Goal: Download file/media

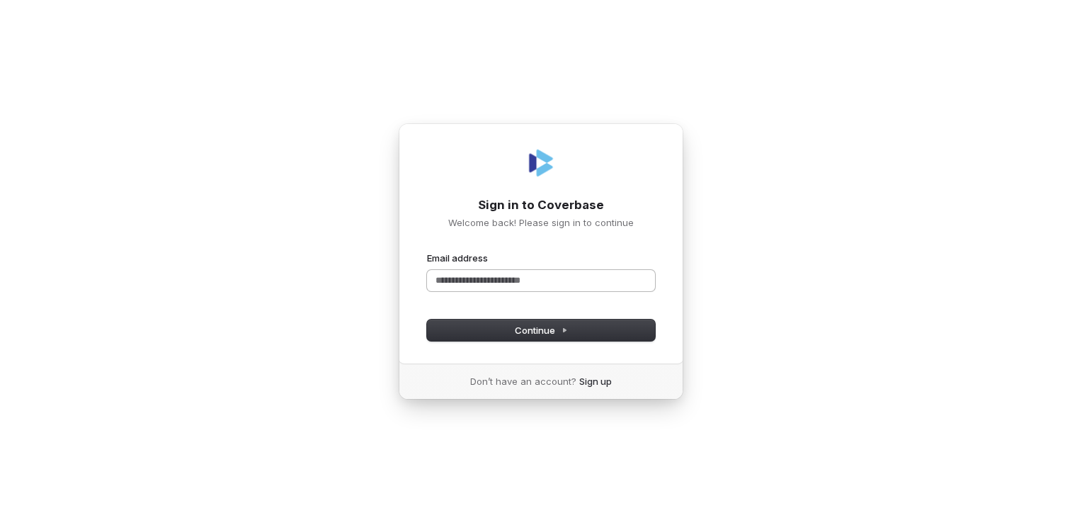
click at [524, 273] on input "Email address" at bounding box center [541, 280] width 228 height 21
click at [507, 341] on div "**********" at bounding box center [541, 243] width 285 height 241
click at [501, 335] on button "Continue" at bounding box center [541, 329] width 228 height 21
click at [533, 334] on span "Continue" at bounding box center [541, 330] width 53 height 13
drag, startPoint x: 500, startPoint y: 283, endPoint x: 309, endPoint y: 250, distance: 193.3
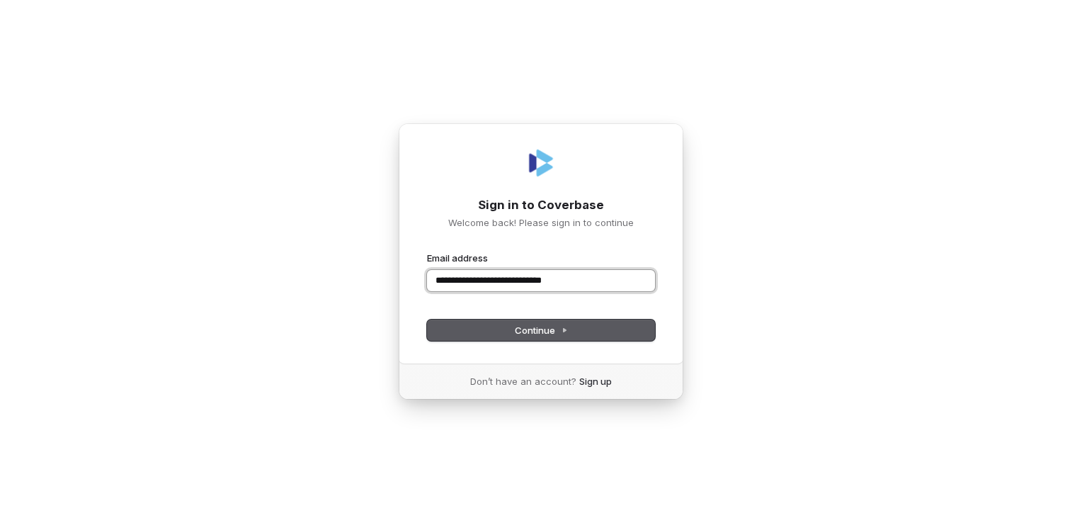
click at [309, 250] on div "**********" at bounding box center [541, 261] width 1082 height 523
click at [427, 251] on button "submit" at bounding box center [427, 251] width 0 height 0
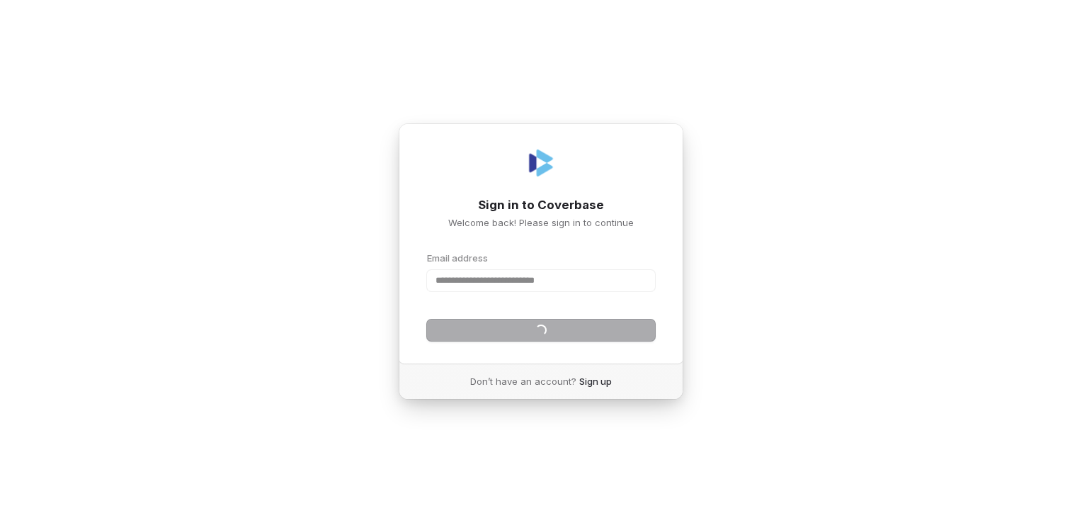
type input "**********"
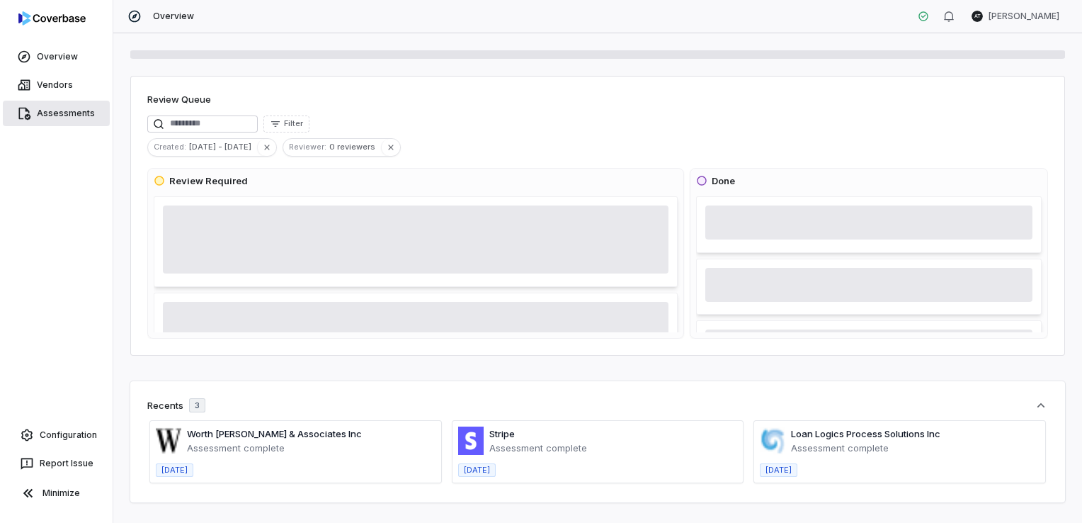
click at [69, 118] on link "Assessments" at bounding box center [56, 113] width 107 height 25
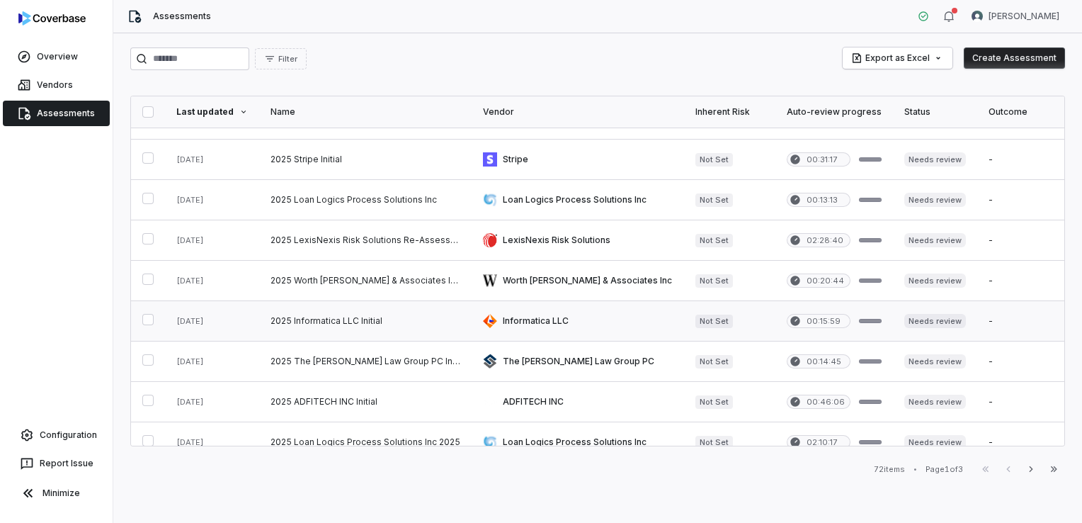
scroll to position [693, 0]
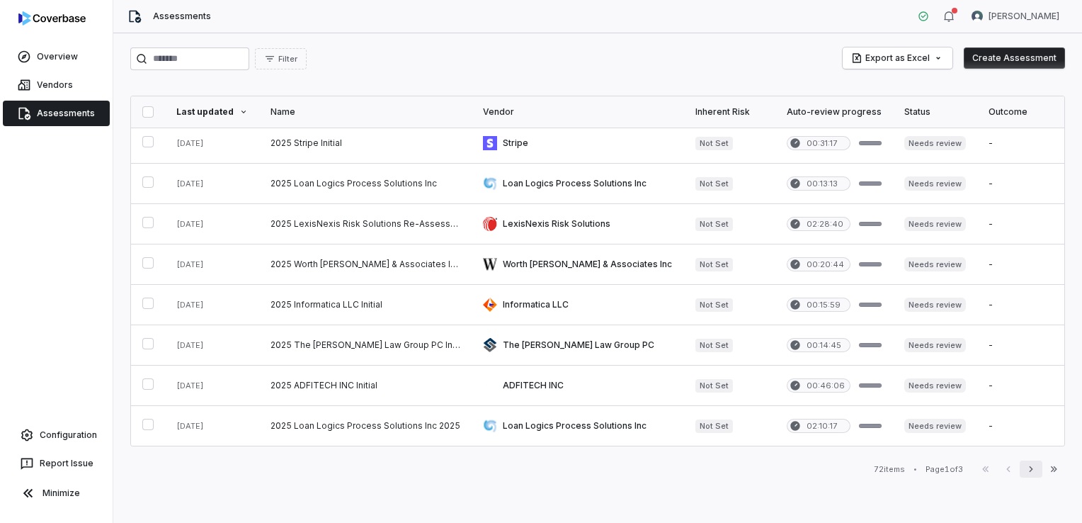
click at [1031, 470] on icon "button" at bounding box center [1030, 468] width 11 height 11
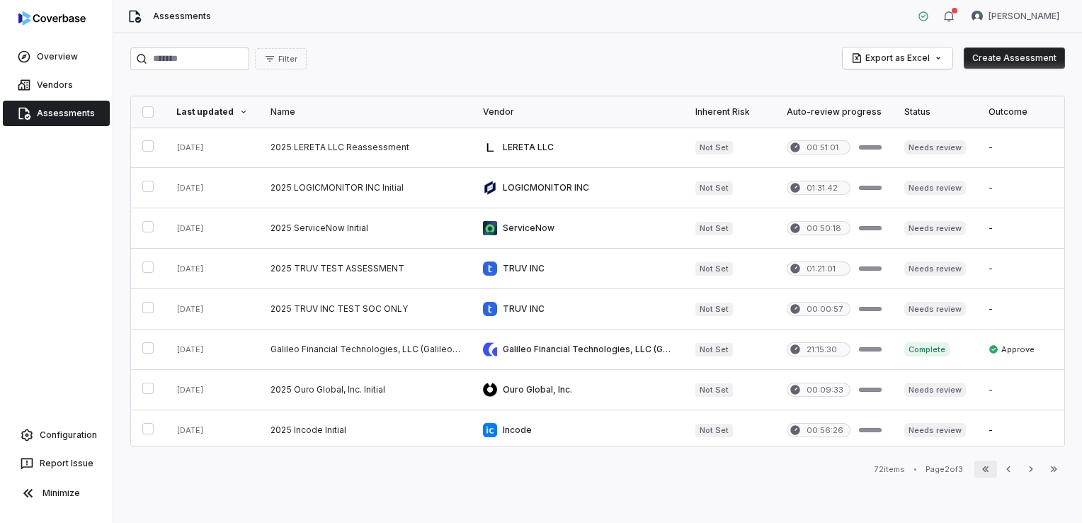
click at [986, 471] on icon "button" at bounding box center [985, 468] width 11 height 11
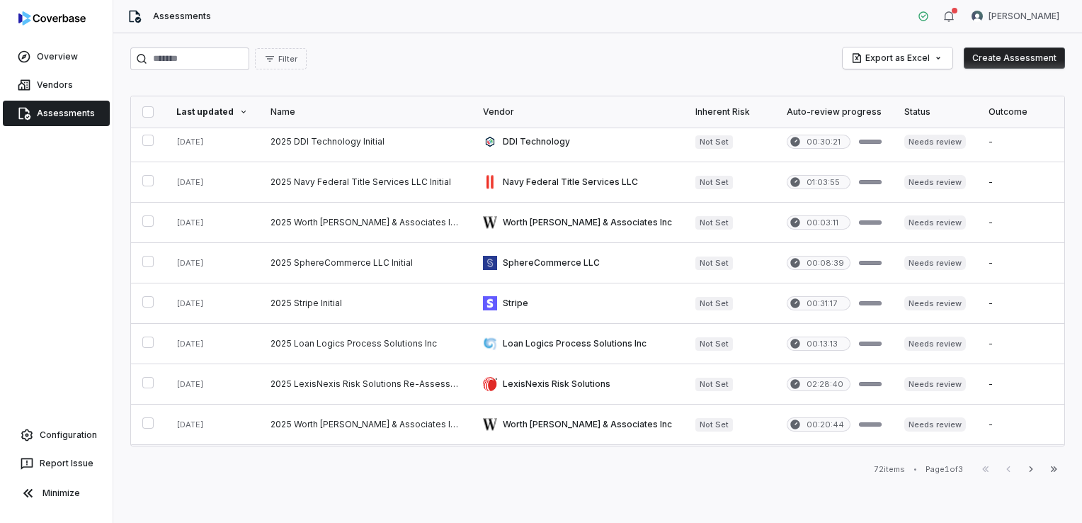
scroll to position [693, 0]
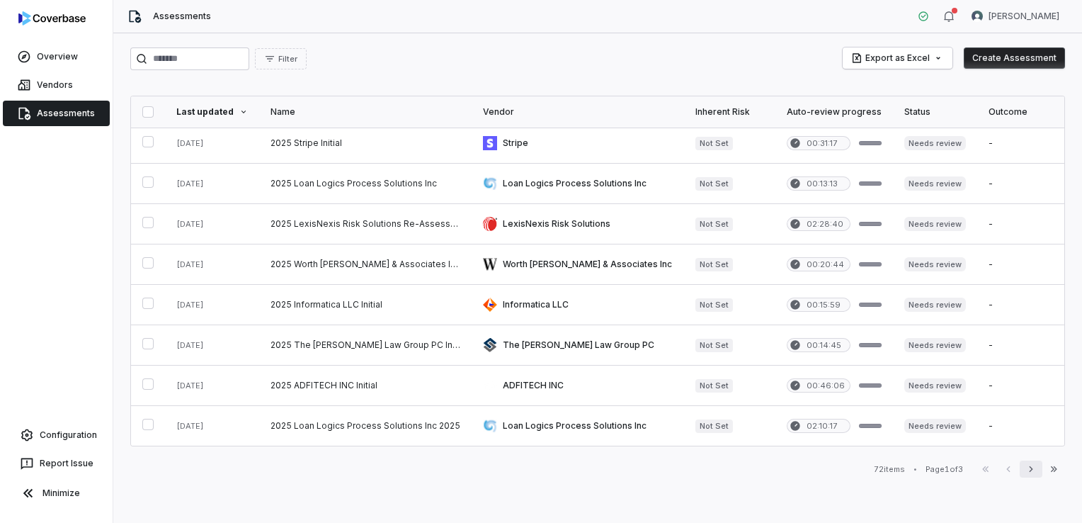
click at [1037, 469] on button "Next" at bounding box center [1031, 468] width 23 height 17
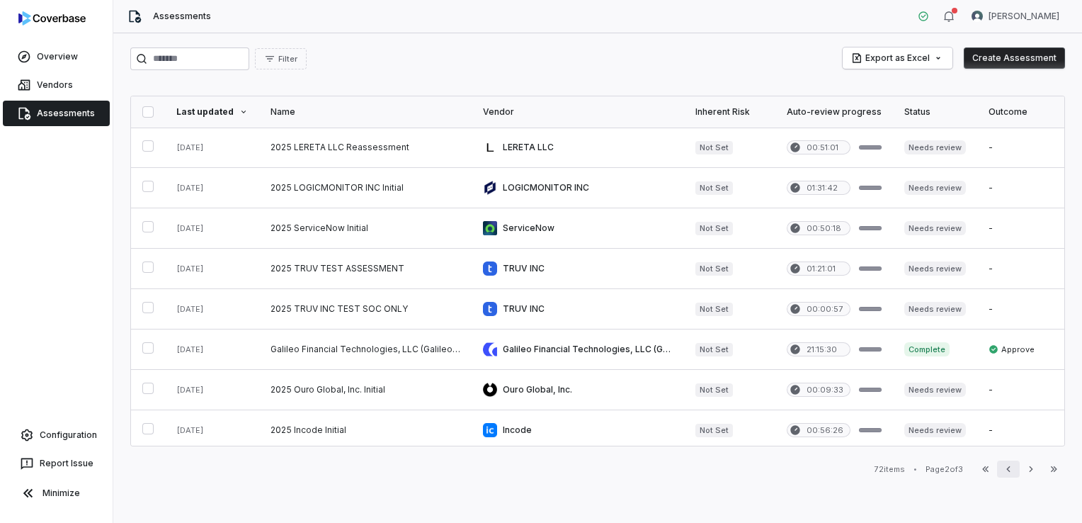
click at [1004, 472] on icon "button" at bounding box center [1008, 468] width 11 height 11
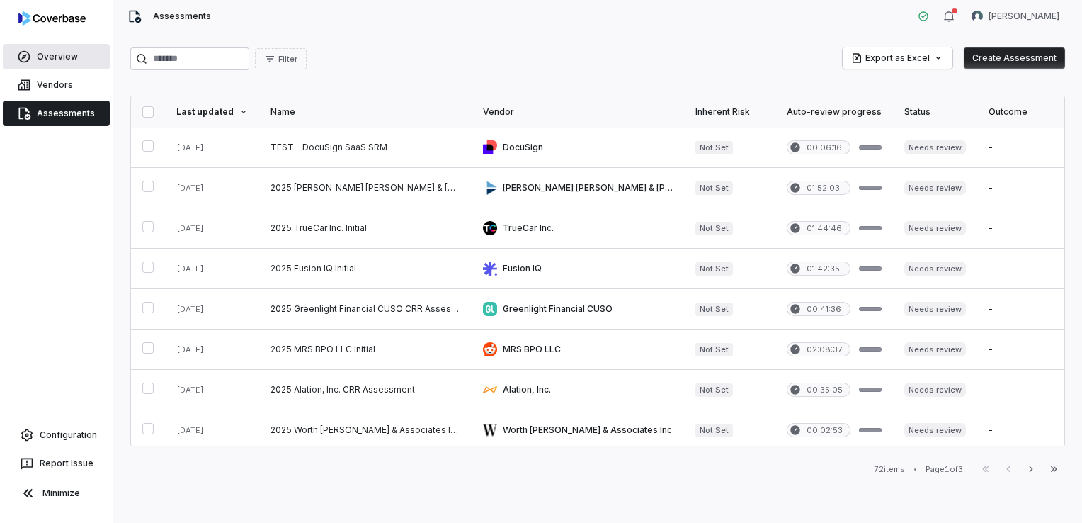
click at [67, 52] on link "Overview" at bounding box center [56, 56] width 107 height 25
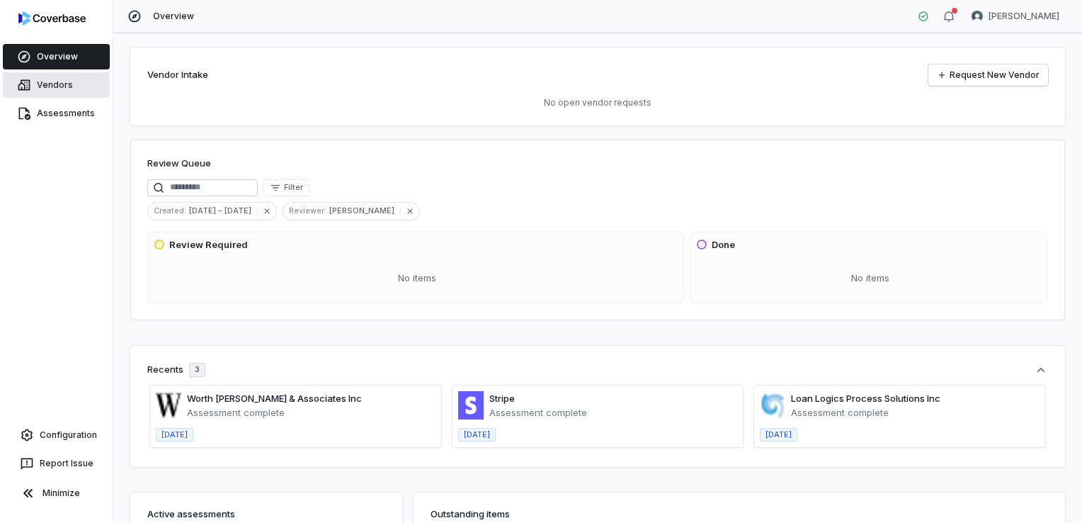
click at [34, 86] on link "Vendors" at bounding box center [56, 84] width 107 height 25
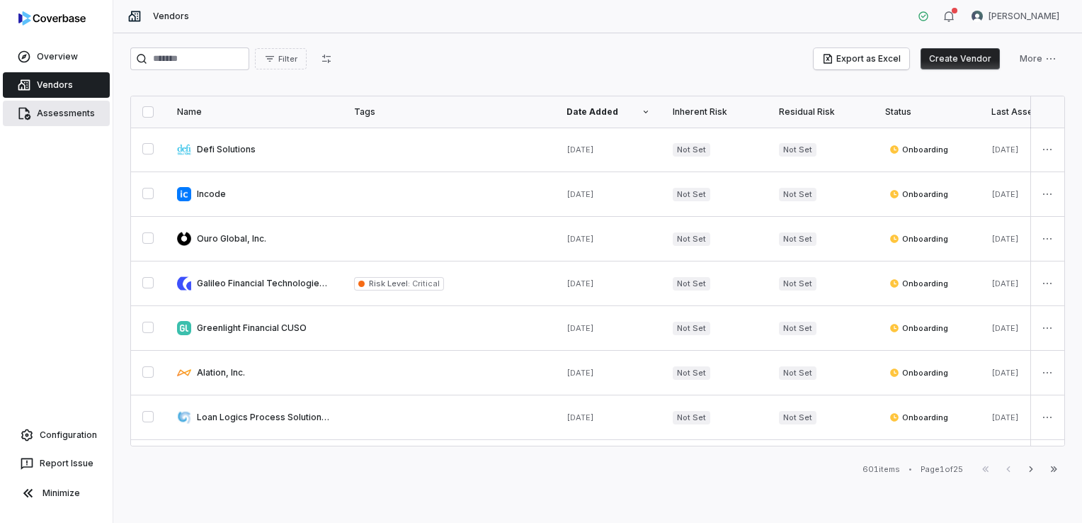
click at [63, 115] on link "Assessments" at bounding box center [56, 113] width 107 height 25
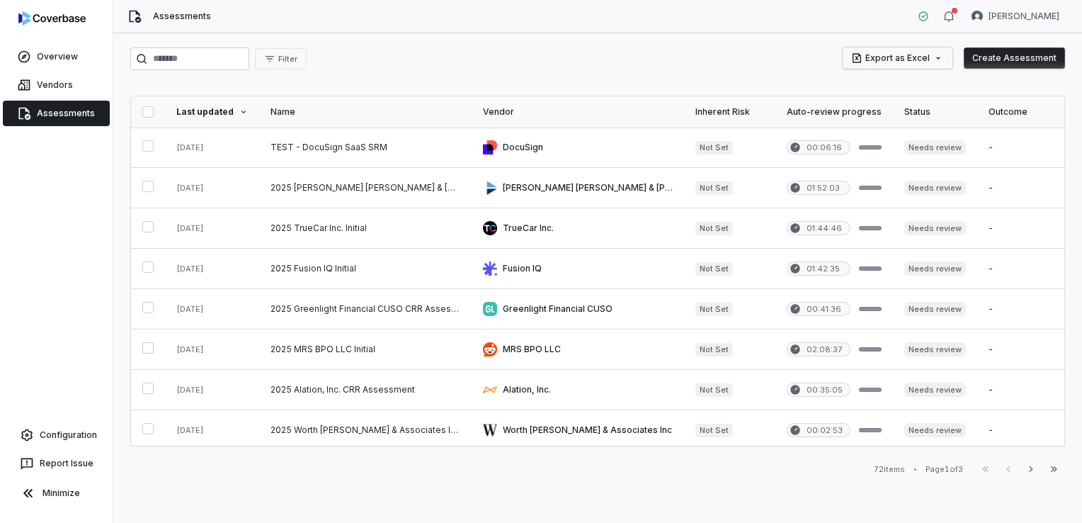
click at [923, 57] on html "Overview Vendors Assessments Configuration Report Issue Minimize Assessments [P…" at bounding box center [541, 261] width 1082 height 523
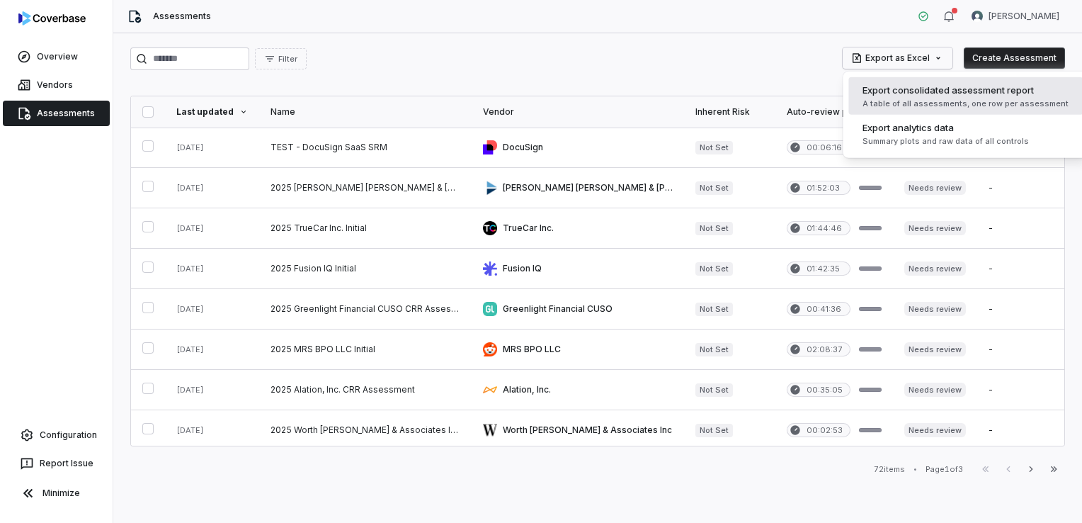
click at [951, 91] on span "Export consolidated assessment report" at bounding box center [948, 90] width 171 height 14
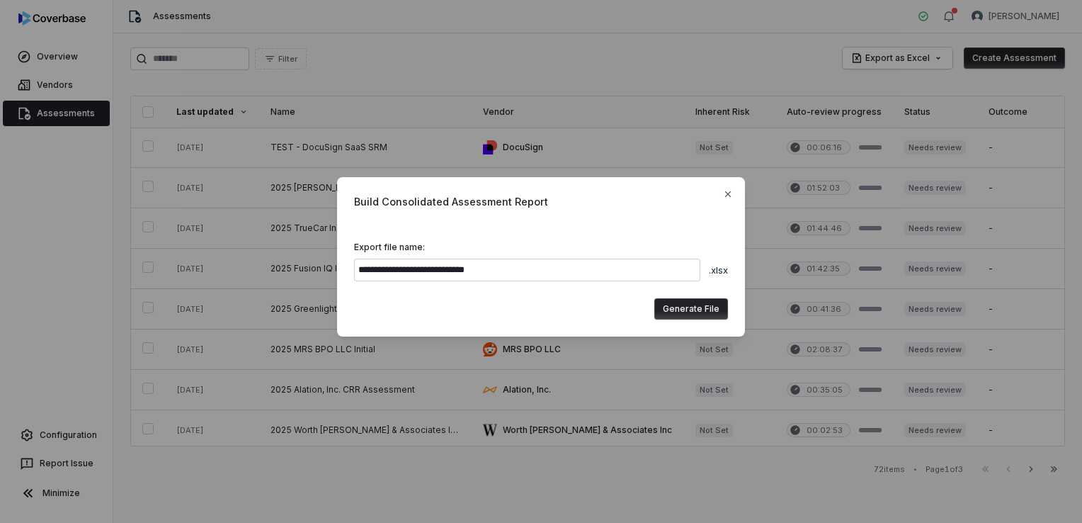
click at [689, 313] on button "Generate File" at bounding box center [691, 308] width 74 height 21
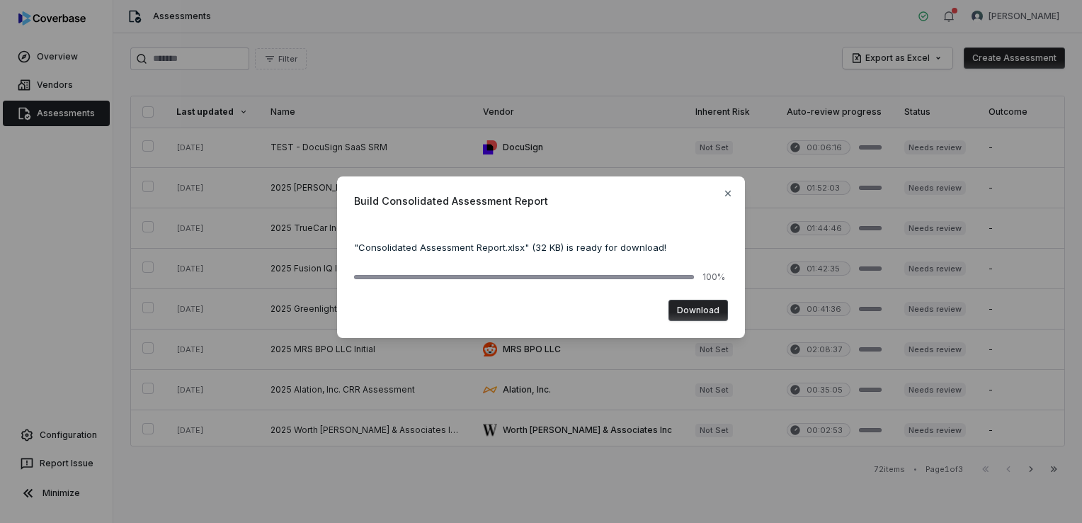
click at [691, 300] on button "Download" at bounding box center [698, 310] width 59 height 21
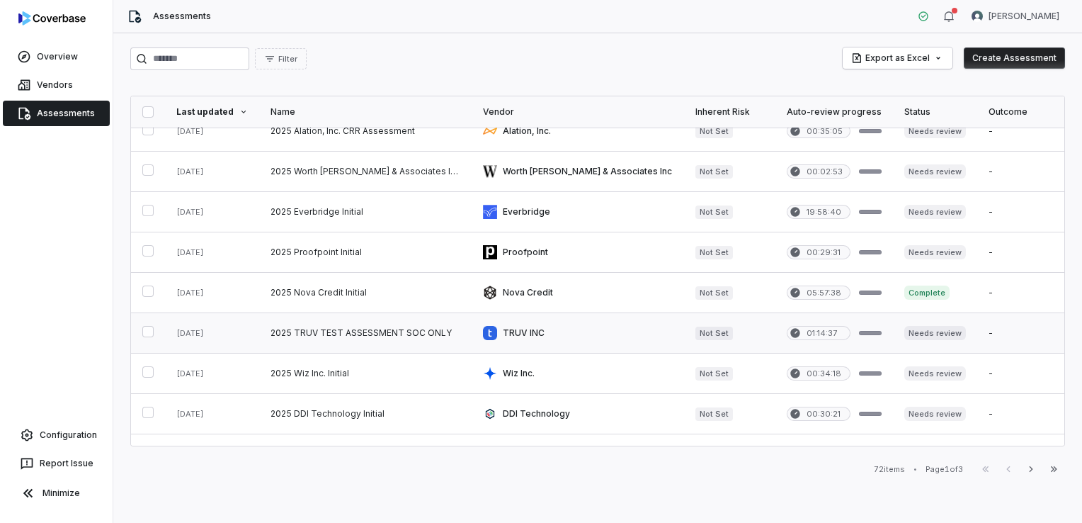
scroll to position [283, 0]
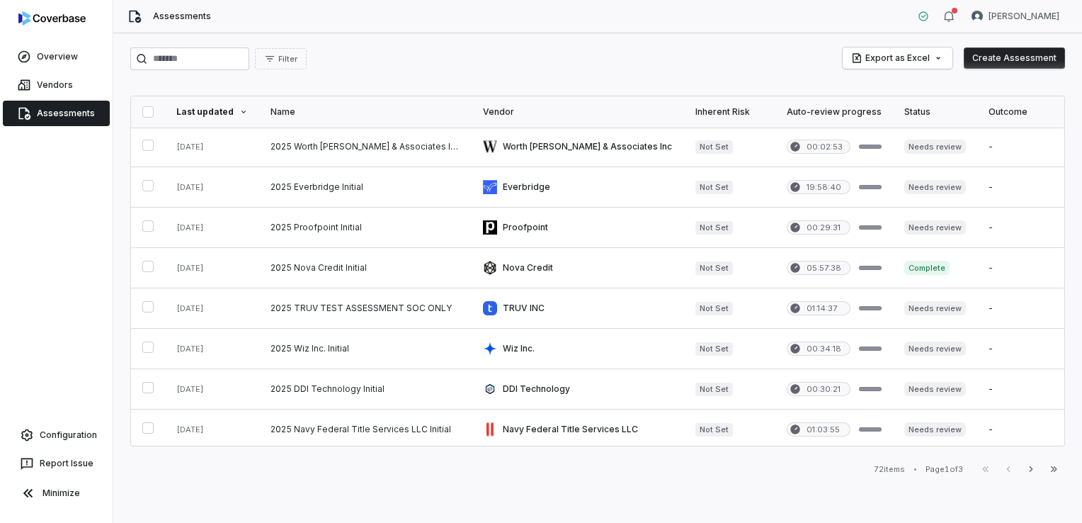
click at [703, 38] on div "Filter Export as Excel Create Assessment Last updated Name Vendor Inherent Risk…" at bounding box center [597, 277] width 969 height 489
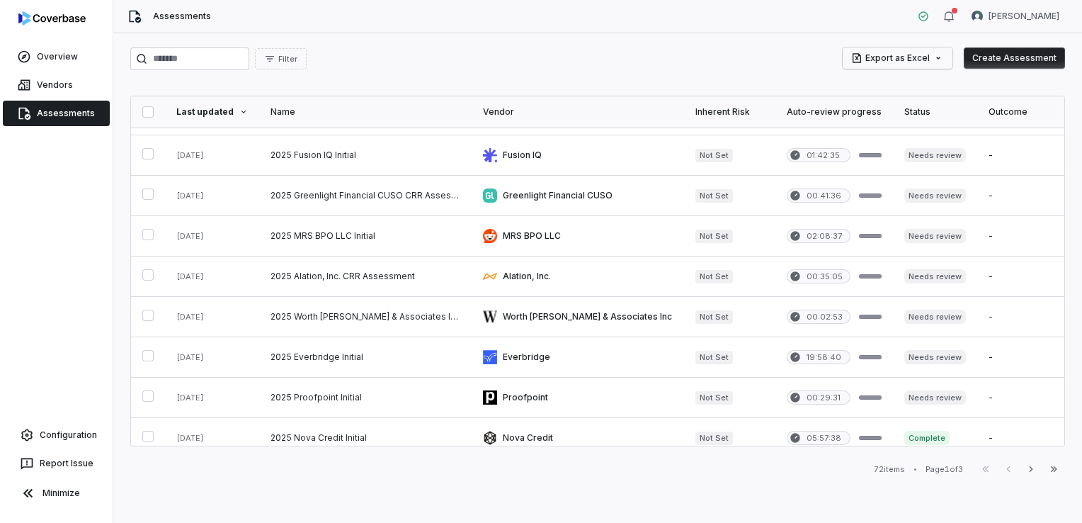
scroll to position [71, 0]
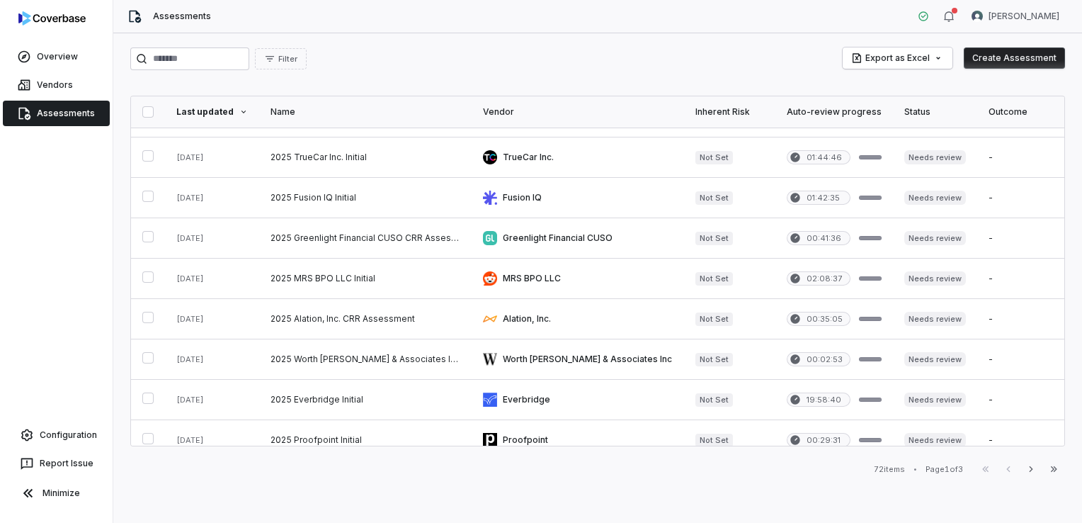
click at [922, 56] on html "Overview Vendors Assessments Configuration Report Issue Minimize Assessments [P…" at bounding box center [541, 261] width 1082 height 523
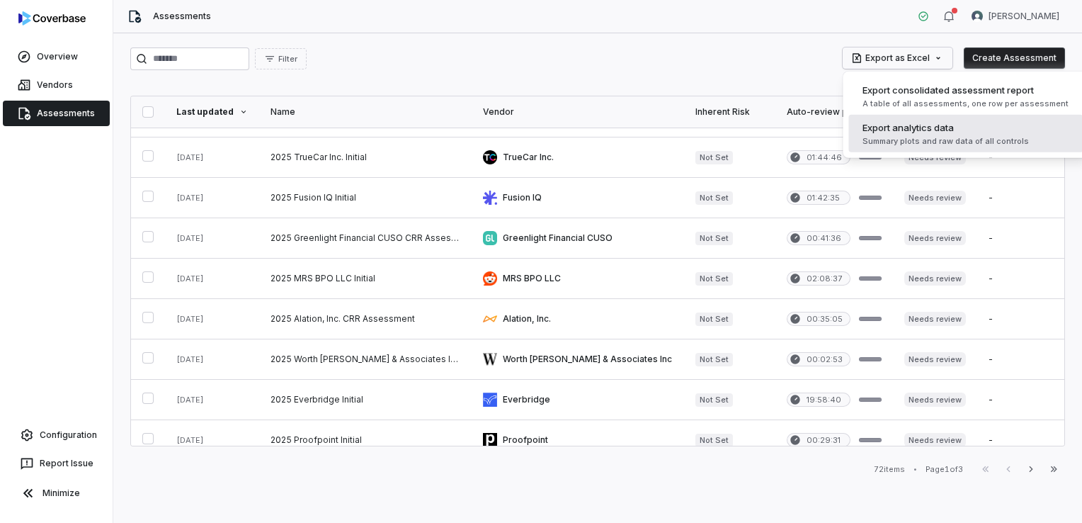
click at [915, 125] on span "Export analytics data" at bounding box center [908, 127] width 91 height 14
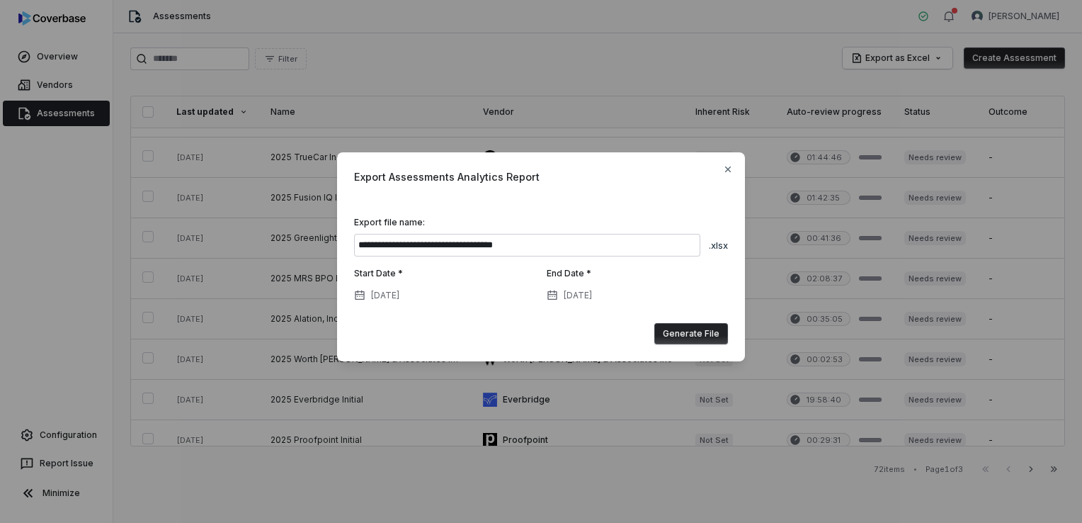
click at [693, 331] on button "Generate File" at bounding box center [691, 333] width 74 height 21
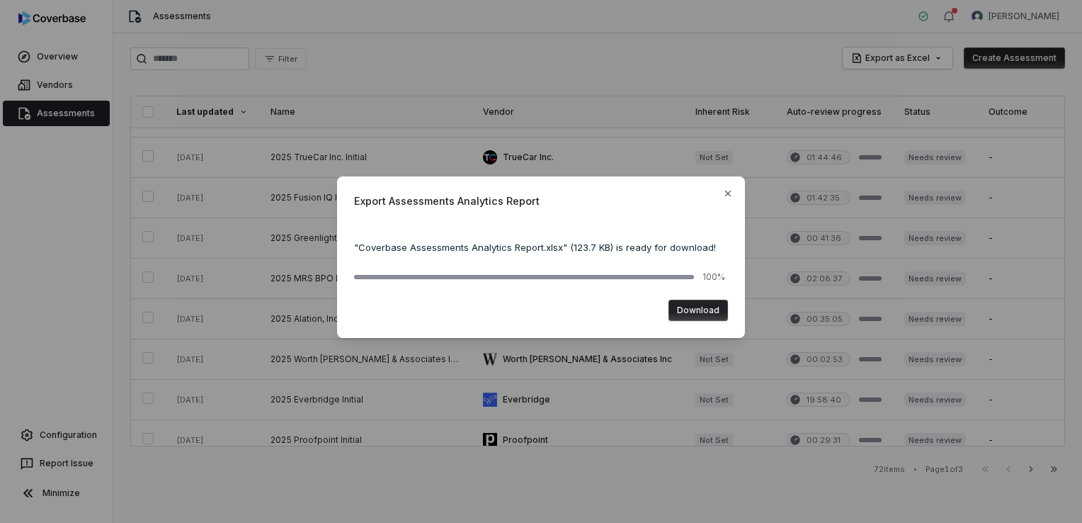
click at [697, 307] on button "Download" at bounding box center [698, 310] width 59 height 21
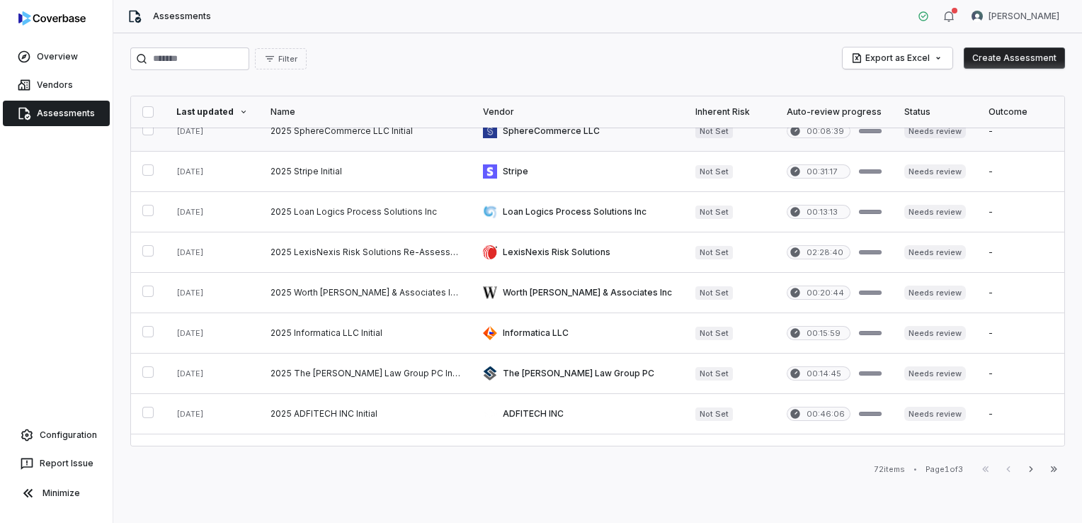
scroll to position [693, 0]
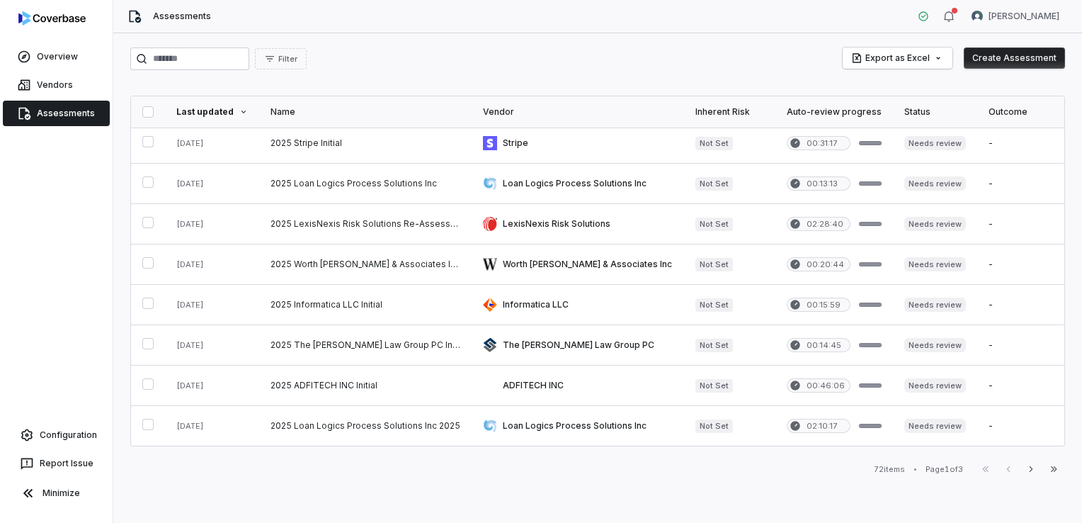
drag, startPoint x: 887, startPoint y: 469, endPoint x: 941, endPoint y: 471, distance: 54.6
click at [887, 469] on div "72 items" at bounding box center [889, 469] width 31 height 11
click at [1025, 469] on icon "button" at bounding box center [1030, 468] width 11 height 11
